Goal: Check status: Check status

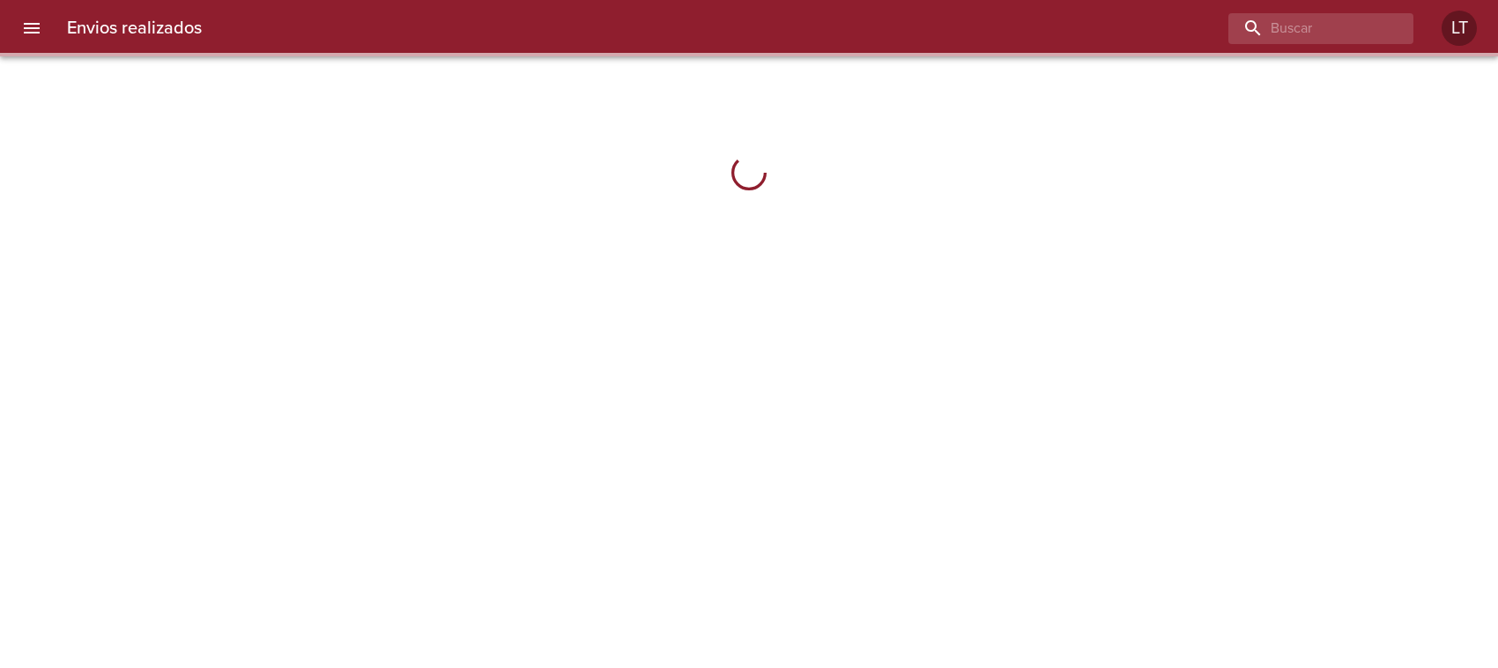
click at [1279, 19] on input "buscar" at bounding box center [1305, 28] width 155 height 31
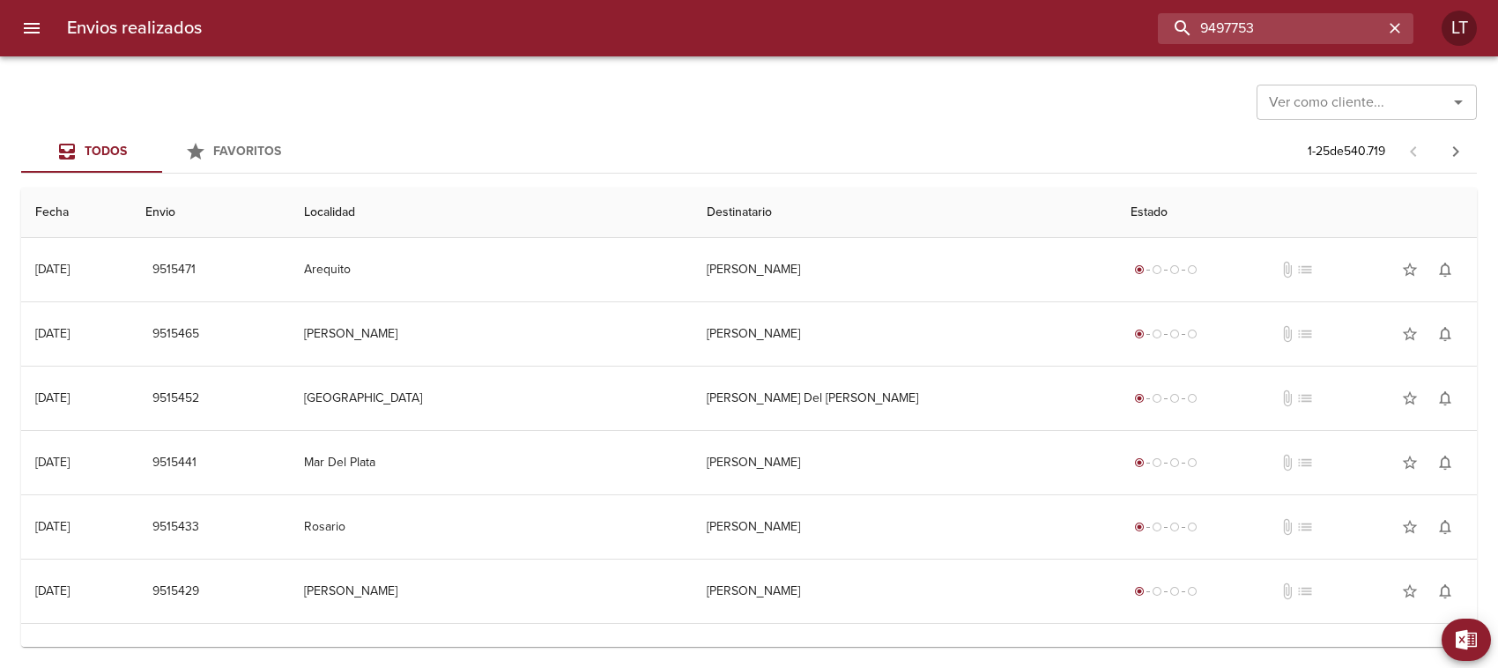
type input "9497753"
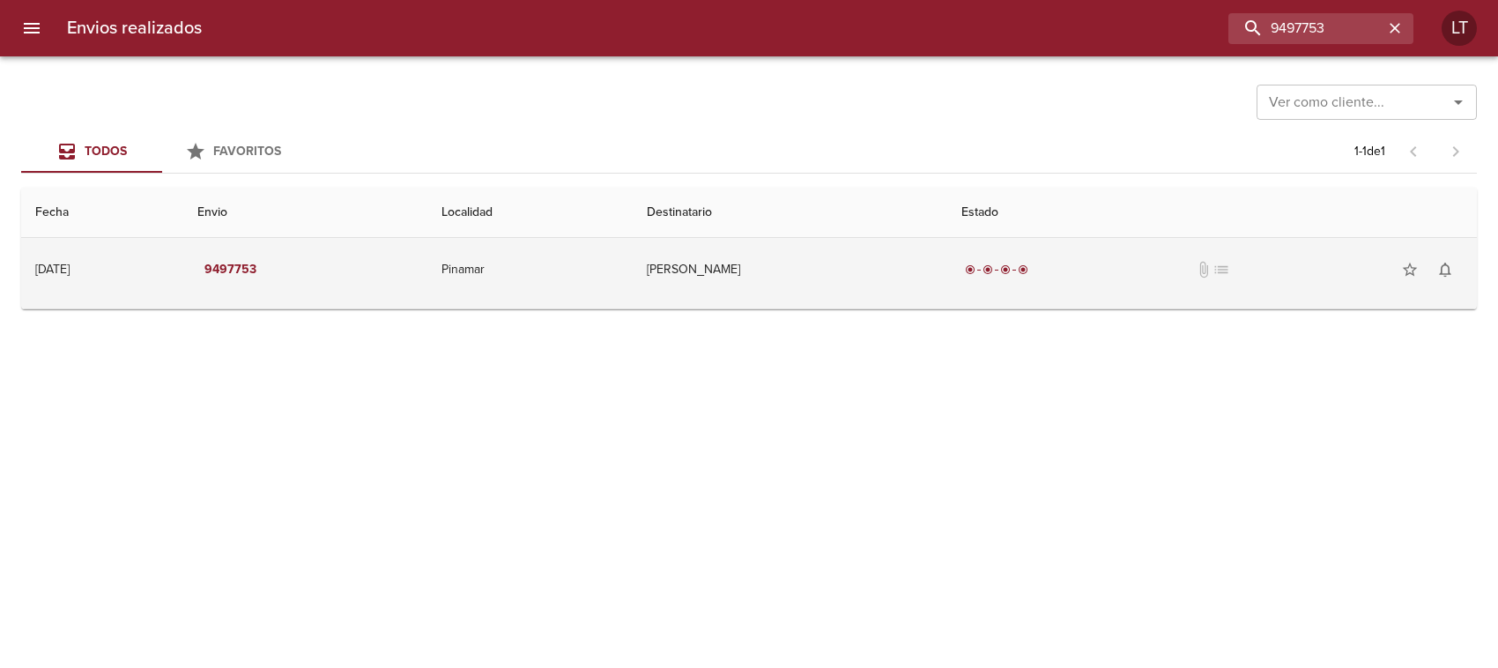
click at [888, 256] on td "[PERSON_NAME]" at bounding box center [790, 269] width 315 height 63
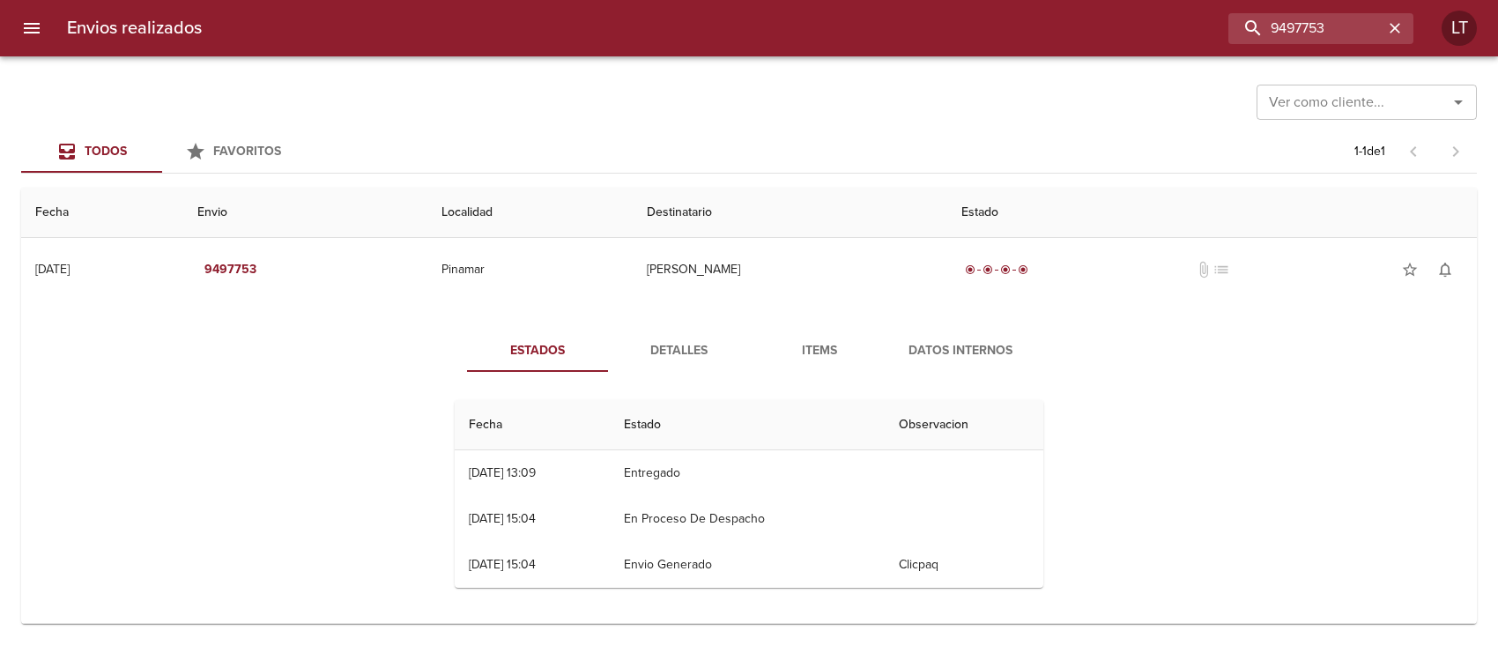
click at [659, 354] on span "Detalles" at bounding box center [679, 351] width 120 height 22
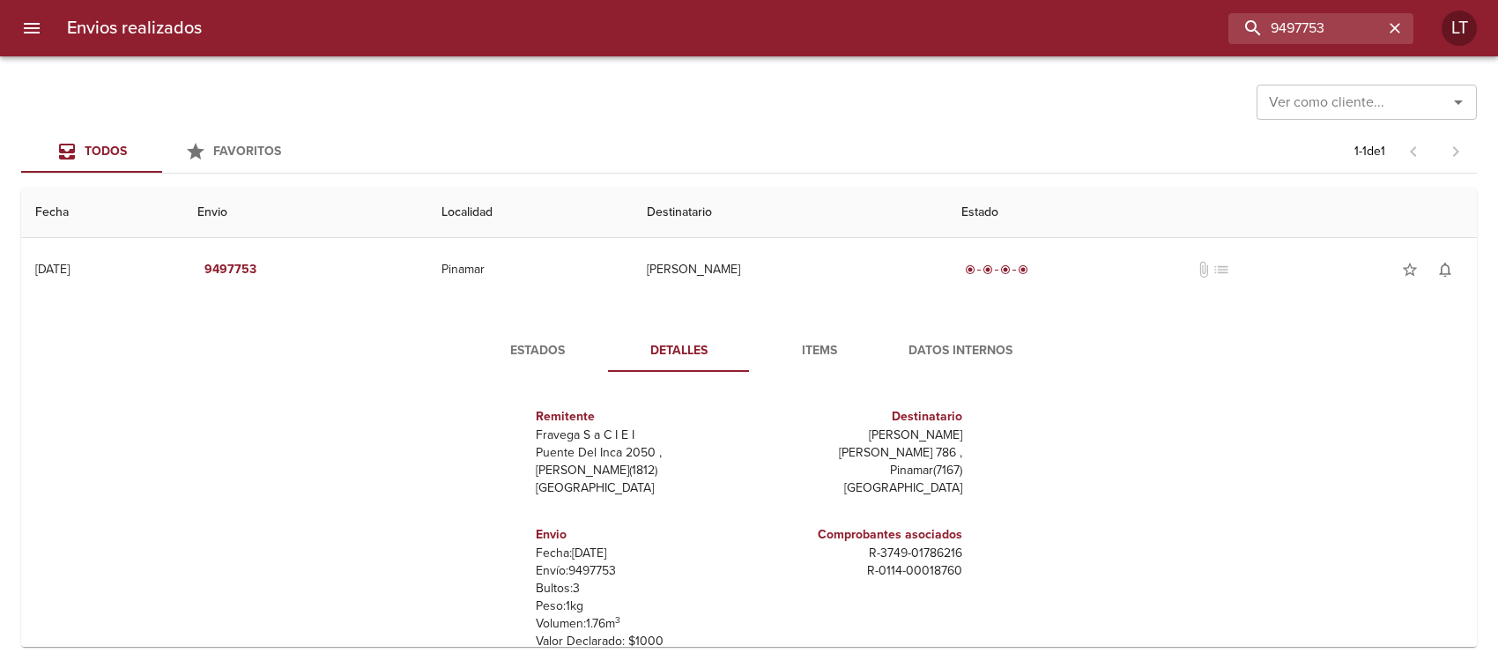
click at [507, 388] on div "Remitente Fravega S a C I E I Puente Del Inca 2050 , [PERSON_NAME] ( 1812 ) [GE…" at bounding box center [749, 562] width 603 height 352
click at [520, 340] on span "Estados" at bounding box center [538, 351] width 120 height 22
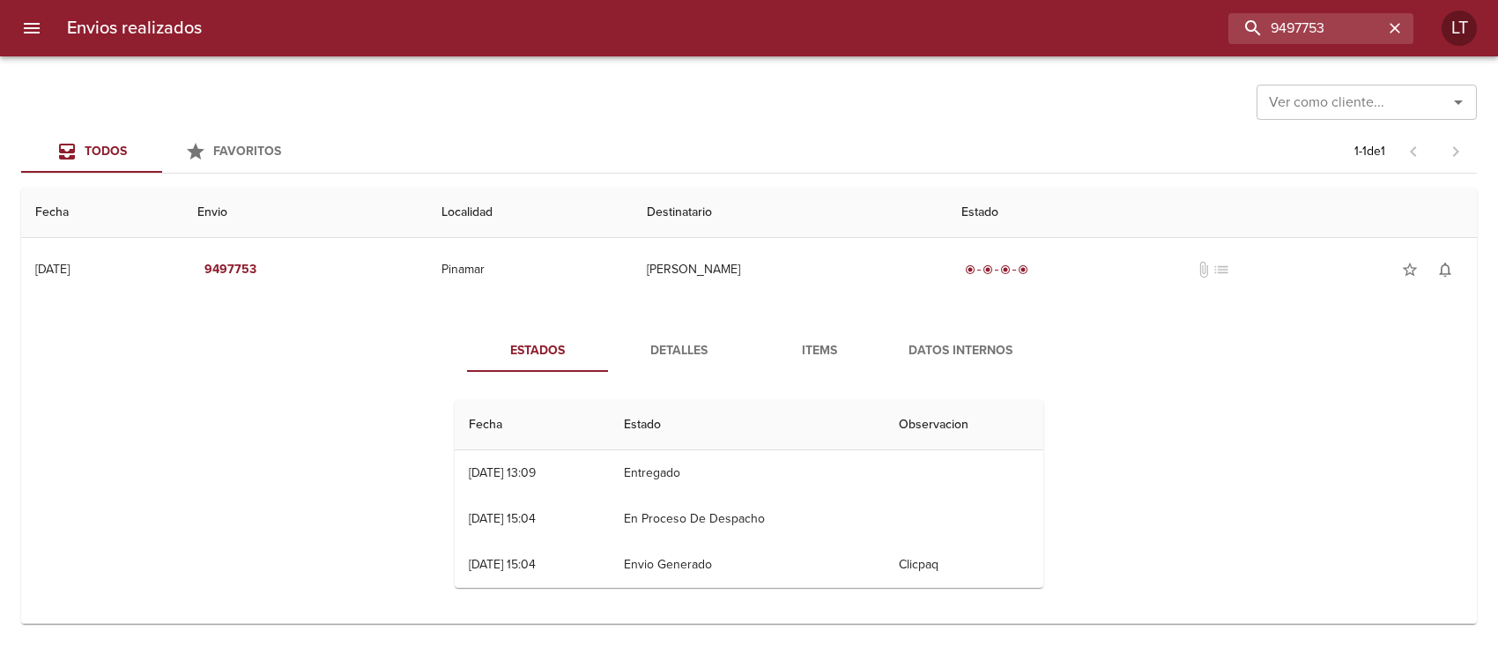
click at [485, 463] on td "19/08 [DATE] 13:09" at bounding box center [532, 473] width 155 height 46
click at [489, 465] on div "[DATE] 13:09" at bounding box center [502, 472] width 67 height 15
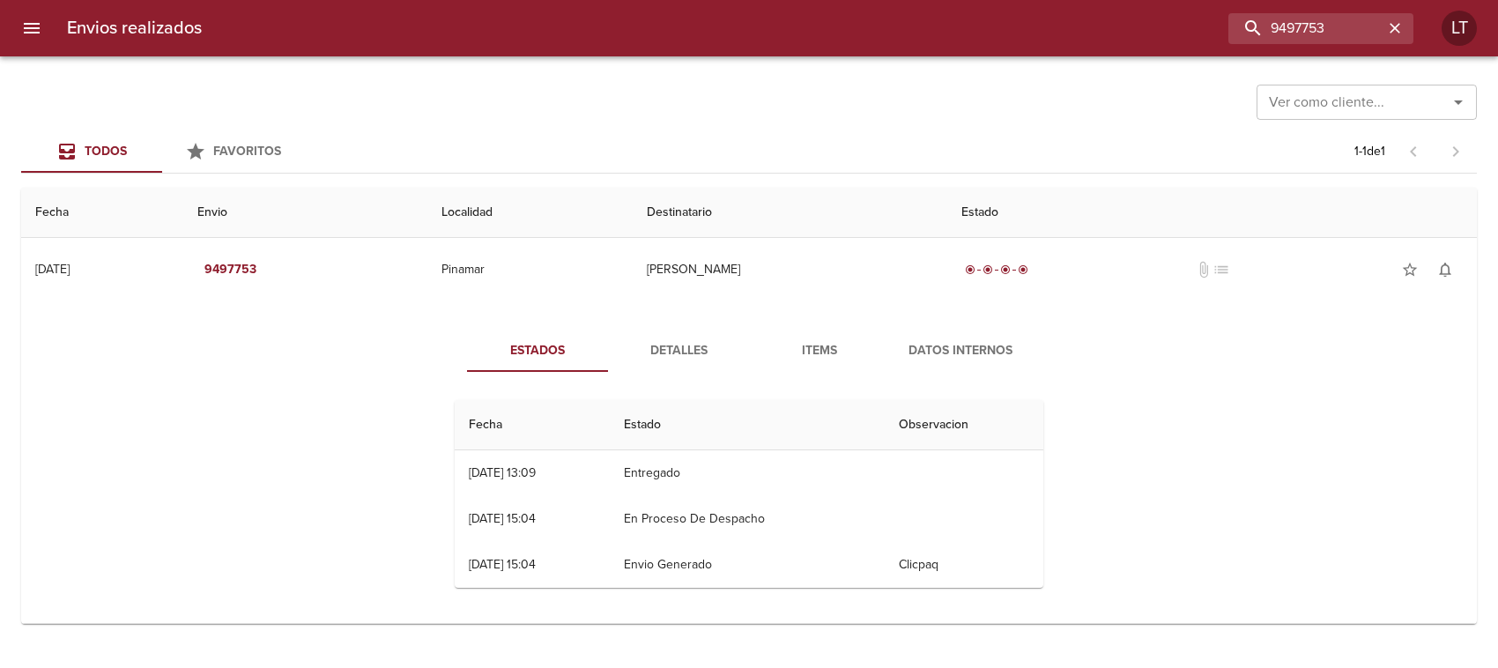
click at [489, 465] on div "[DATE] 13:09" at bounding box center [502, 472] width 67 height 15
click at [499, 527] on td "13/08 [DATE] 15:04" at bounding box center [532, 519] width 155 height 46
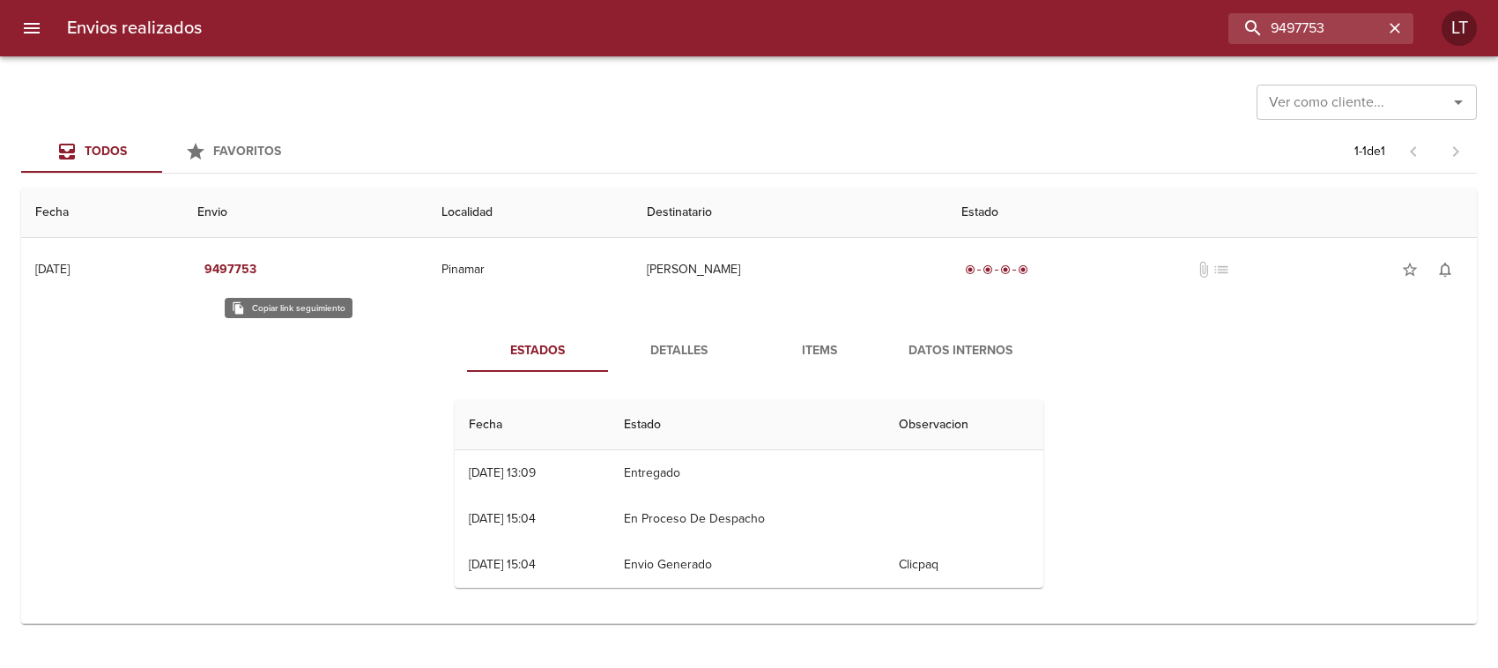
drag, startPoint x: 293, startPoint y: 266, endPoint x: 265, endPoint y: 314, distance: 55.3
click at [265, 314] on div "Estados Detalles Items Datos Internos Fecha Estado Observacion 19/08 [DATE] 13:…" at bounding box center [748, 465] width 1427 height 315
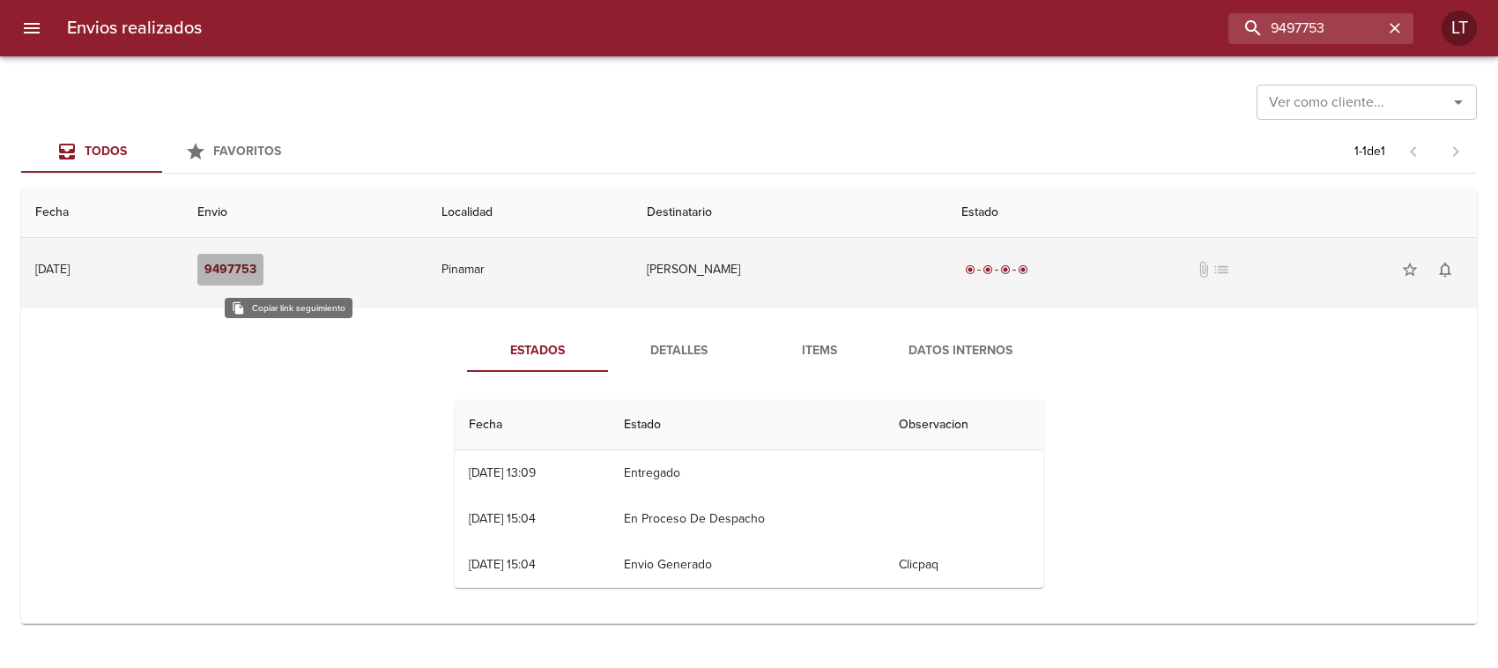
click at [256, 271] on em "9497753" at bounding box center [230, 270] width 52 height 22
